Goal: Task Accomplishment & Management: Manage account settings

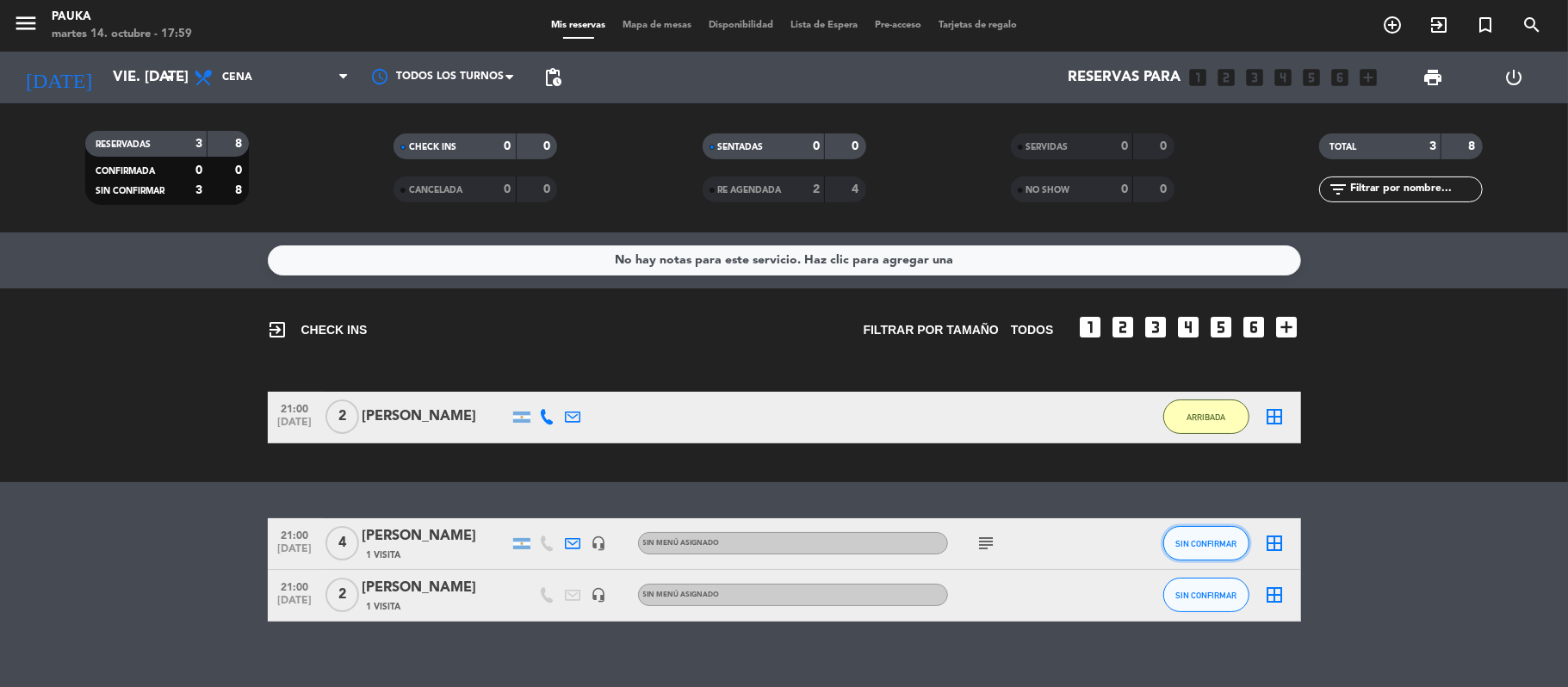
click at [1185, 540] on span "SIN CONFIRMAR" at bounding box center [1206, 544] width 61 height 9
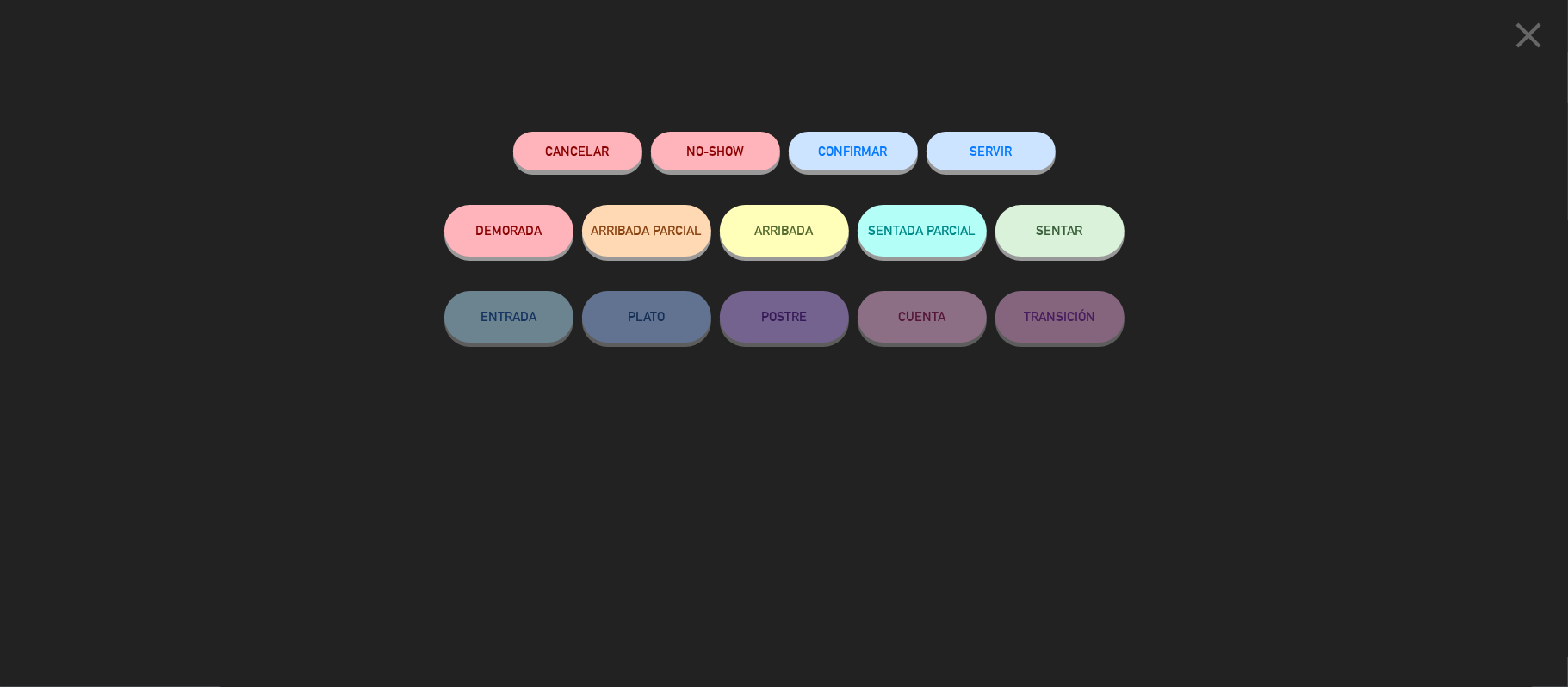
click at [917, 486] on div "Cancelar NO-SHOW CONFIRMAR SERVIR DEMORADA ARRIBADA PARCIAL ARRIBADA SENTADA PA…" at bounding box center [784, 403] width 704 height 567
click at [1537, 24] on icon "close" at bounding box center [1528, 35] width 43 height 43
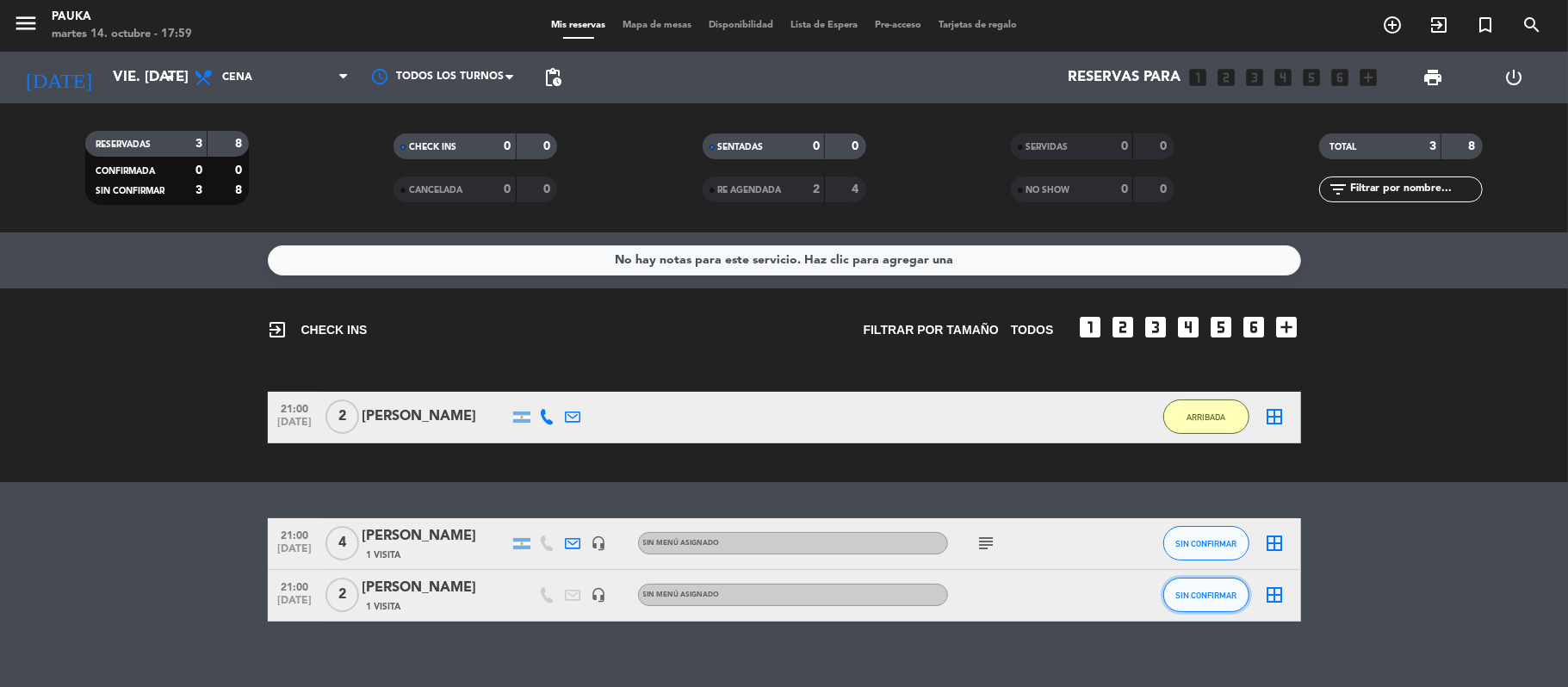
click at [1226, 594] on span "SIN CONFIRMAR" at bounding box center [1206, 595] width 61 height 9
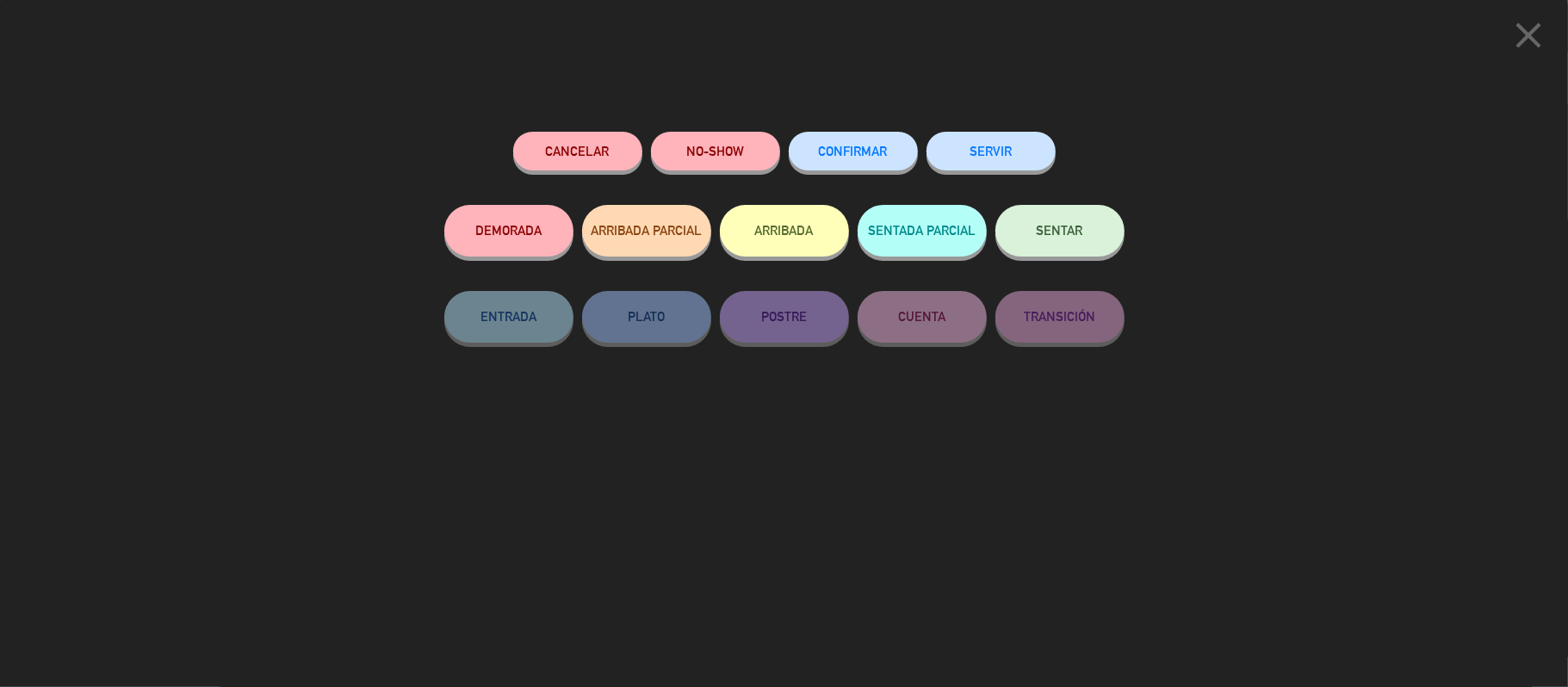
click at [789, 246] on button "ARRIBADA" at bounding box center [784, 231] width 129 height 52
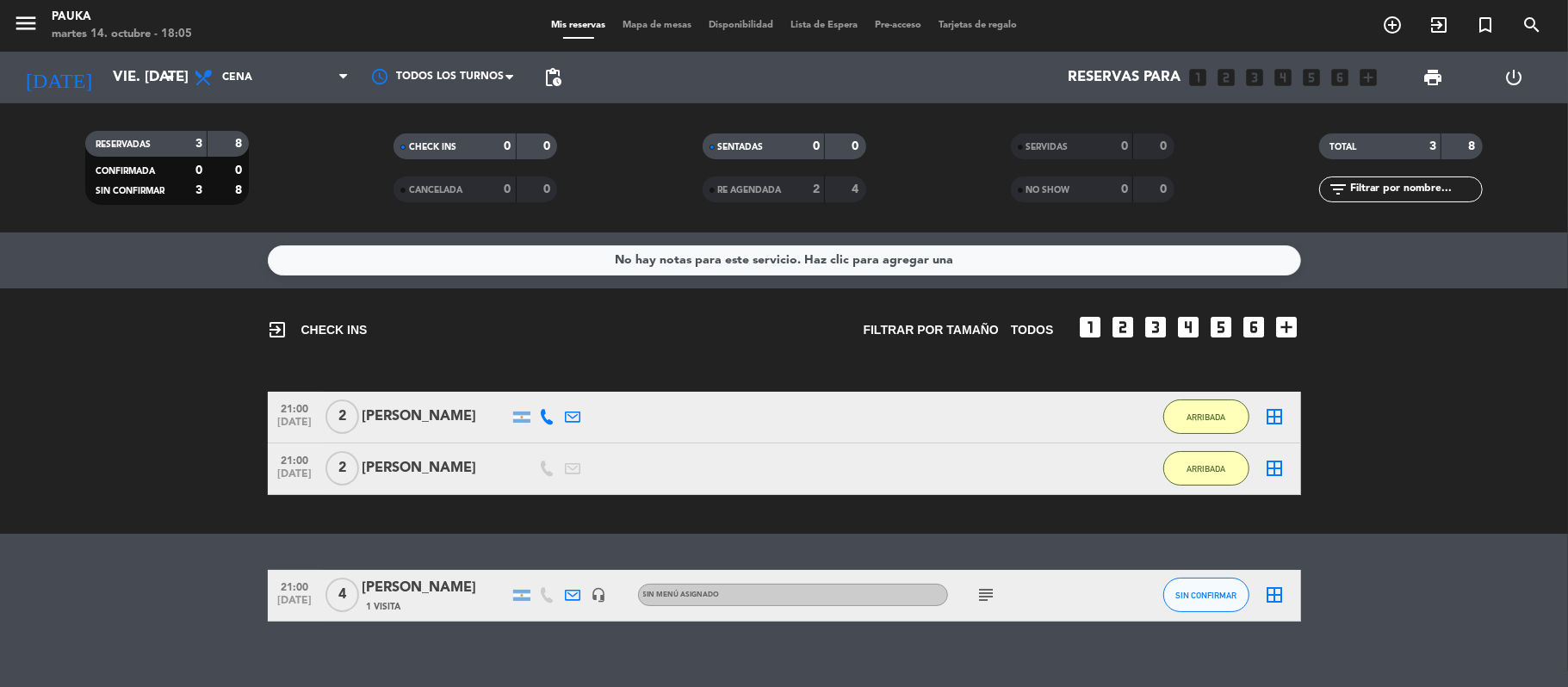
click at [139, 57] on div "[DATE] vie. [DATE] arrow_drop_down" at bounding box center [99, 78] width 172 height 52
click at [134, 97] on div "[DATE] vie. [DATE] arrow_drop_down" at bounding box center [99, 78] width 172 height 52
click at [128, 96] on div "[DATE] vie. [DATE] arrow_drop_down" at bounding box center [99, 78] width 172 height 52
click at [110, 69] on input "vie. [DATE]" at bounding box center [196, 78] width 186 height 33
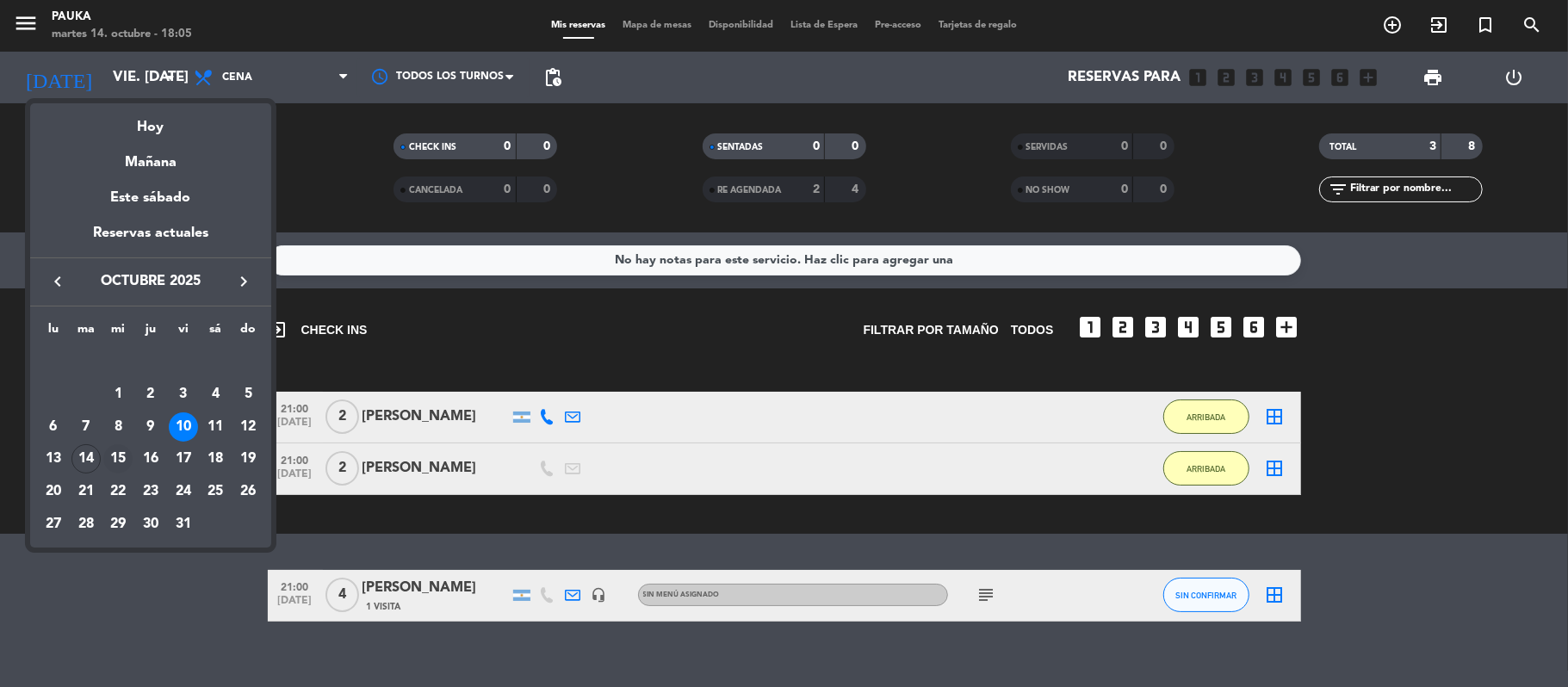
click at [120, 455] on div "15" at bounding box center [118, 459] width 30 height 30
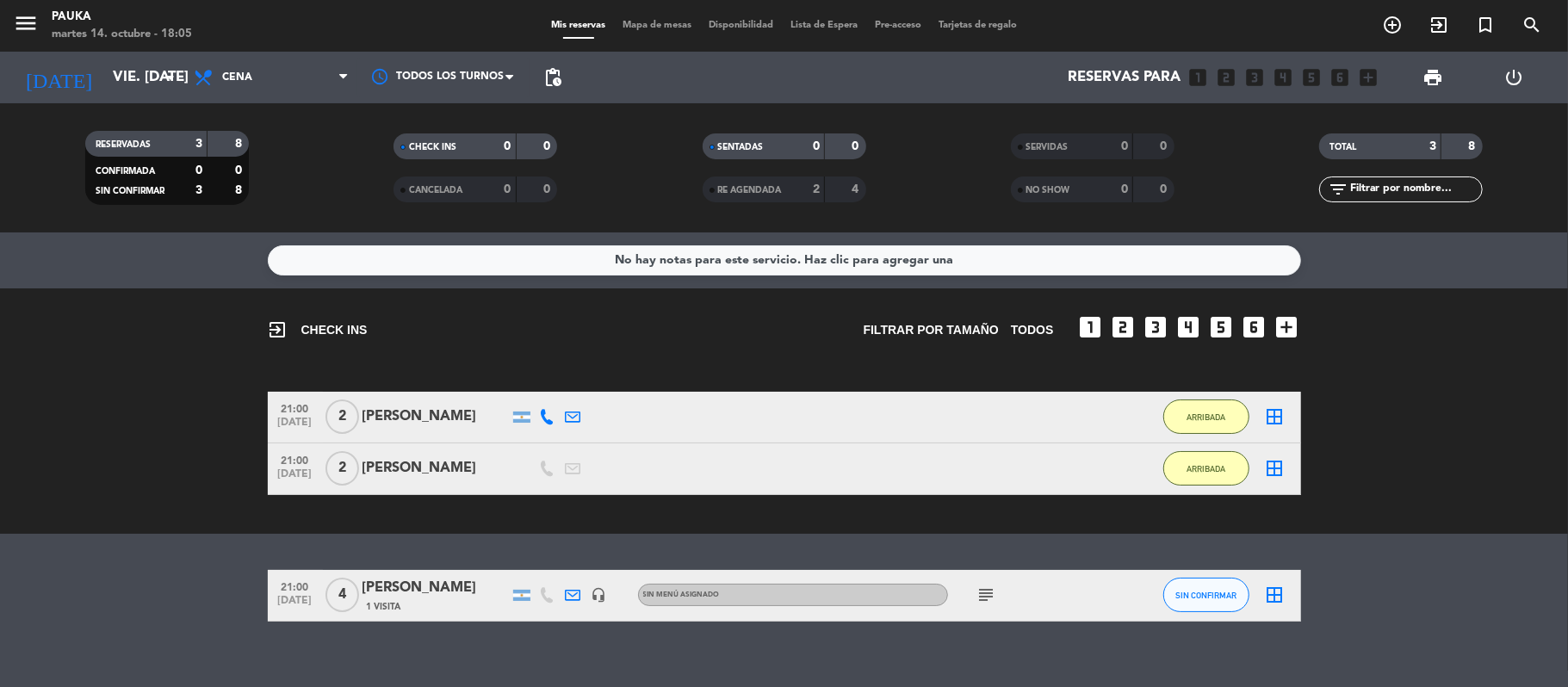
type input "mié. [DATE]"
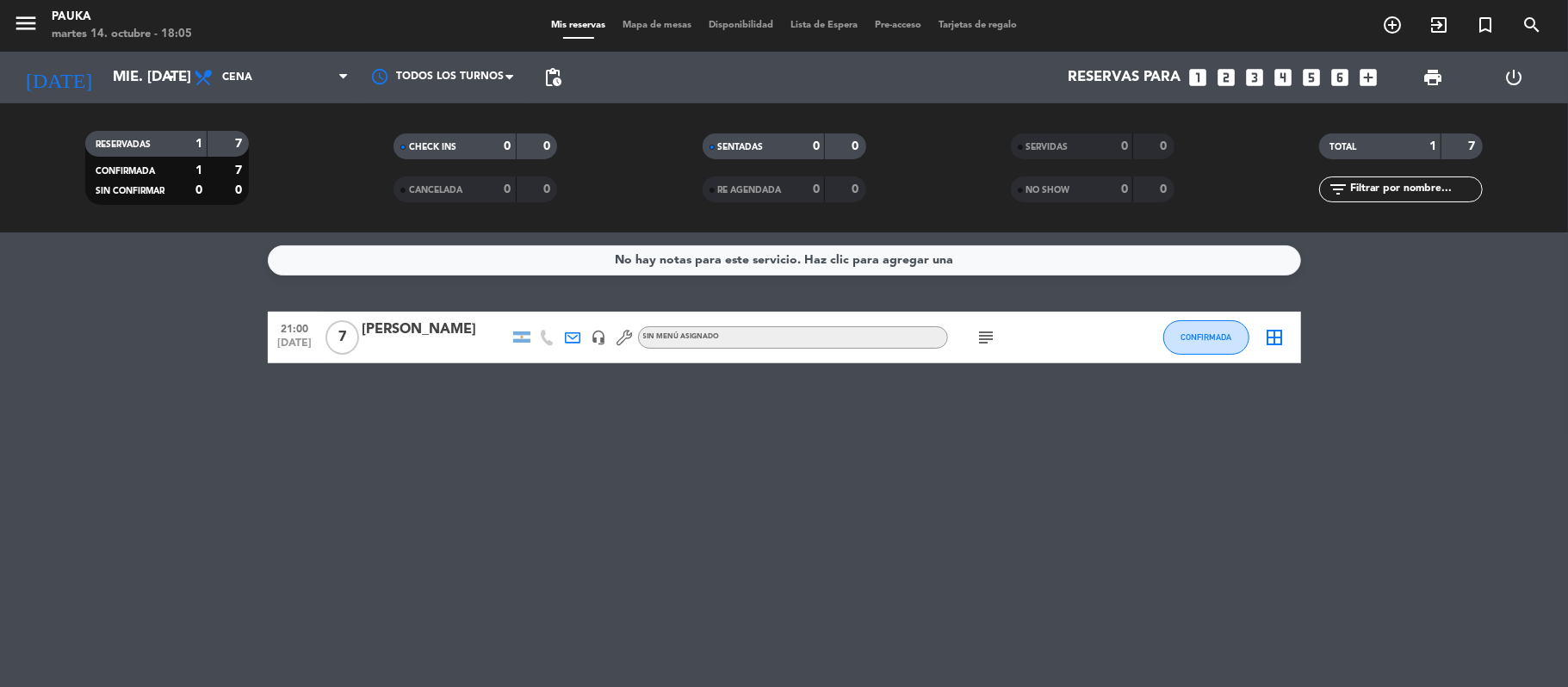
click at [982, 342] on icon "subject" at bounding box center [987, 337] width 20 height 20
click at [431, 327] on div "[PERSON_NAME]" at bounding box center [436, 330] width 146 height 22
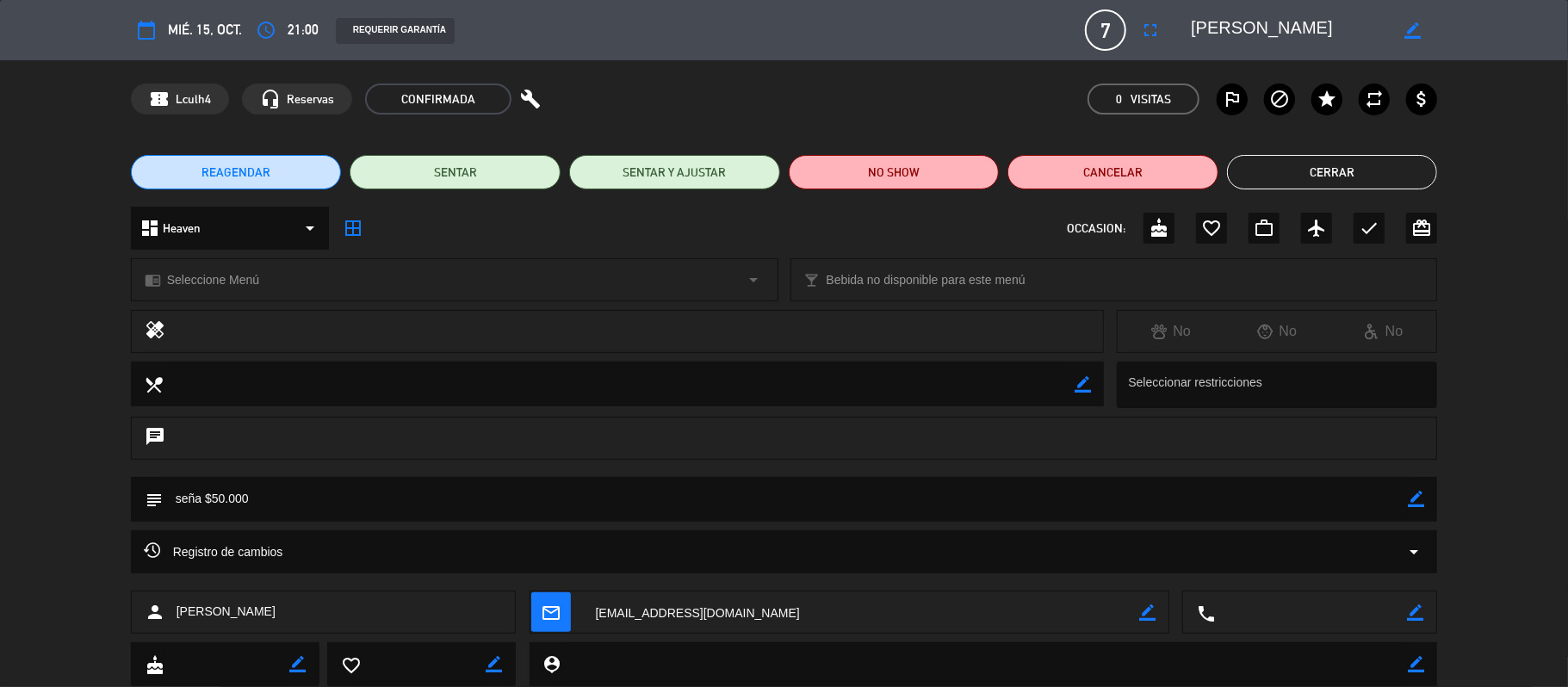
scroll to position [1, 0]
